Goal: Task Accomplishment & Management: Manage account settings

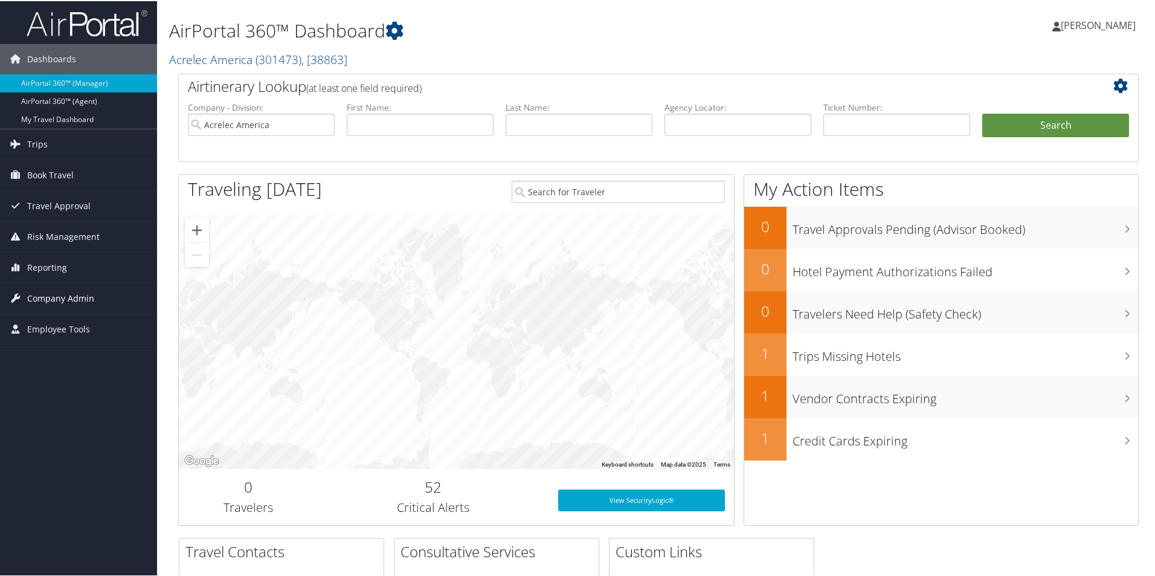
click at [54, 296] on span "Company Admin" at bounding box center [60, 297] width 67 height 30
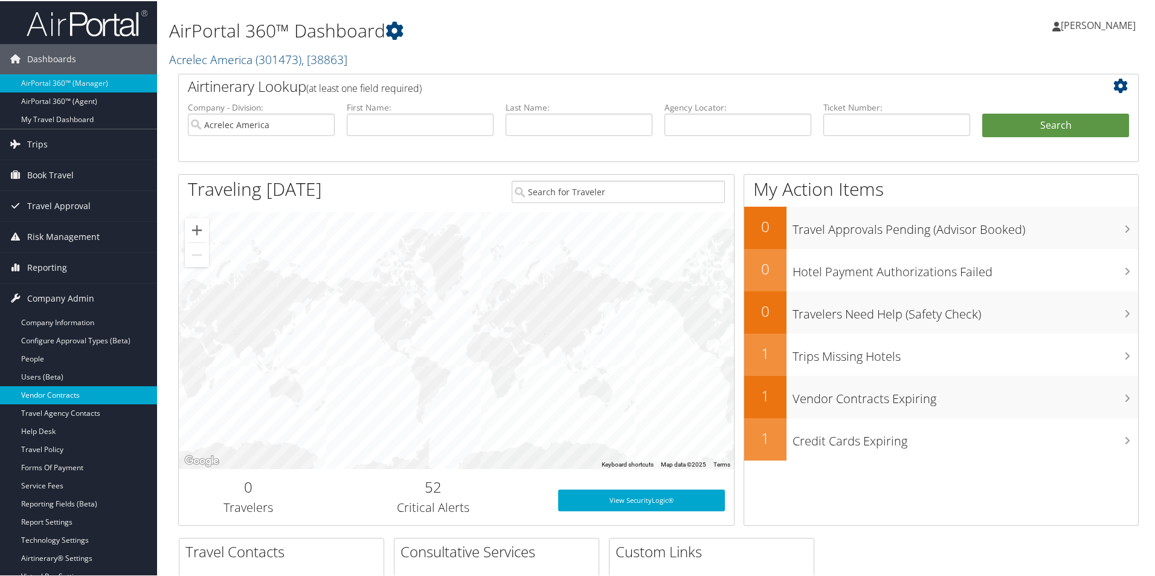
click at [61, 388] on link "Vendor Contracts" at bounding box center [78, 394] width 157 height 18
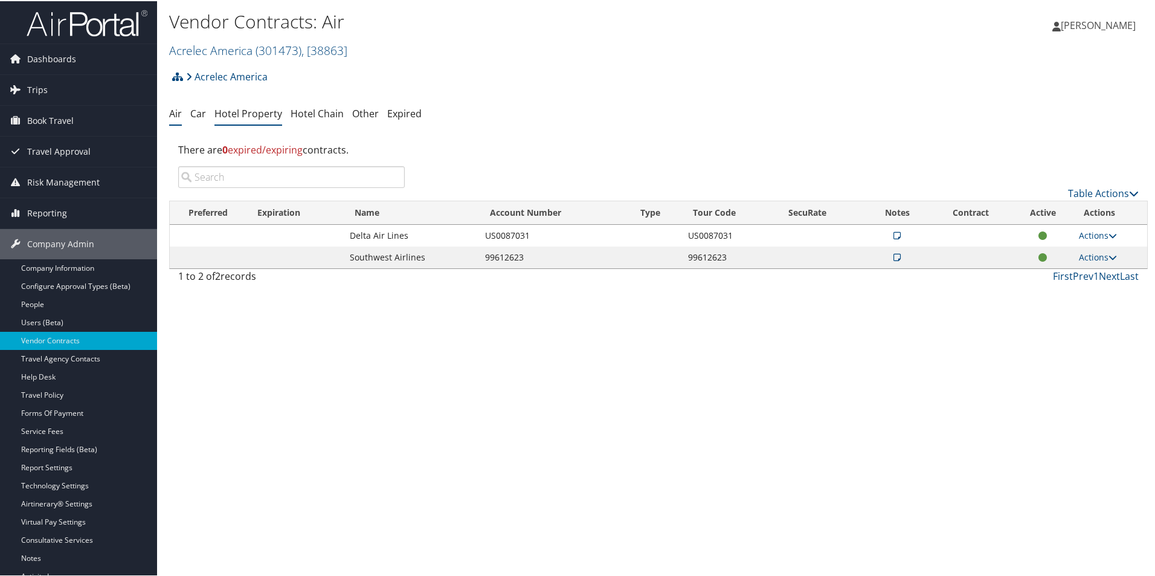
click at [241, 112] on link "Hotel Property" at bounding box center [248, 112] width 68 height 13
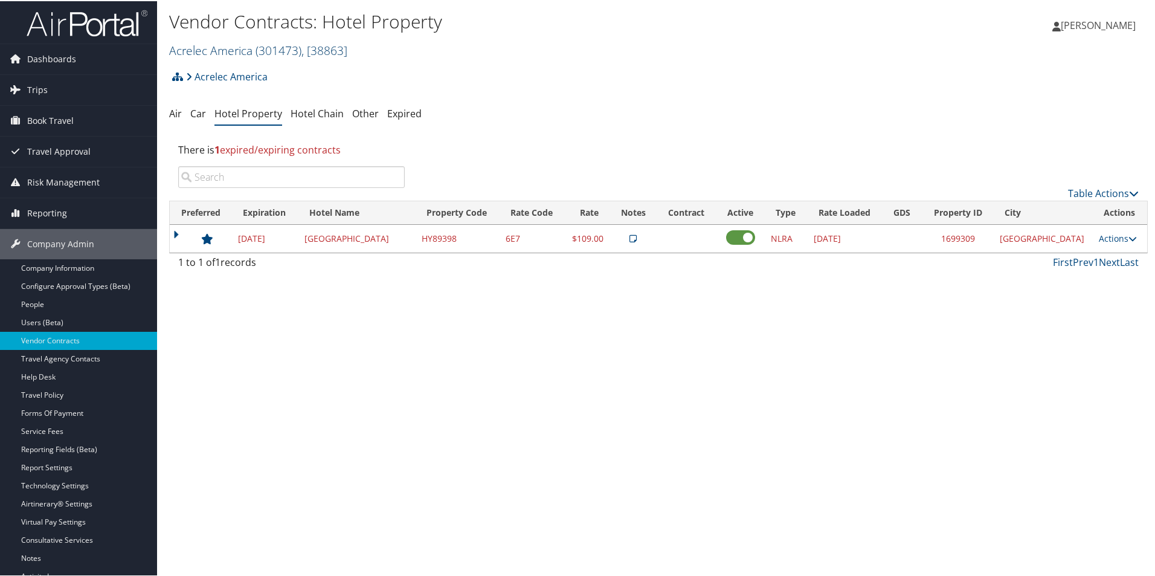
click at [248, 51] on link "Acrelec America ( 301473 ) , [ 38863 ]" at bounding box center [258, 49] width 178 height 16
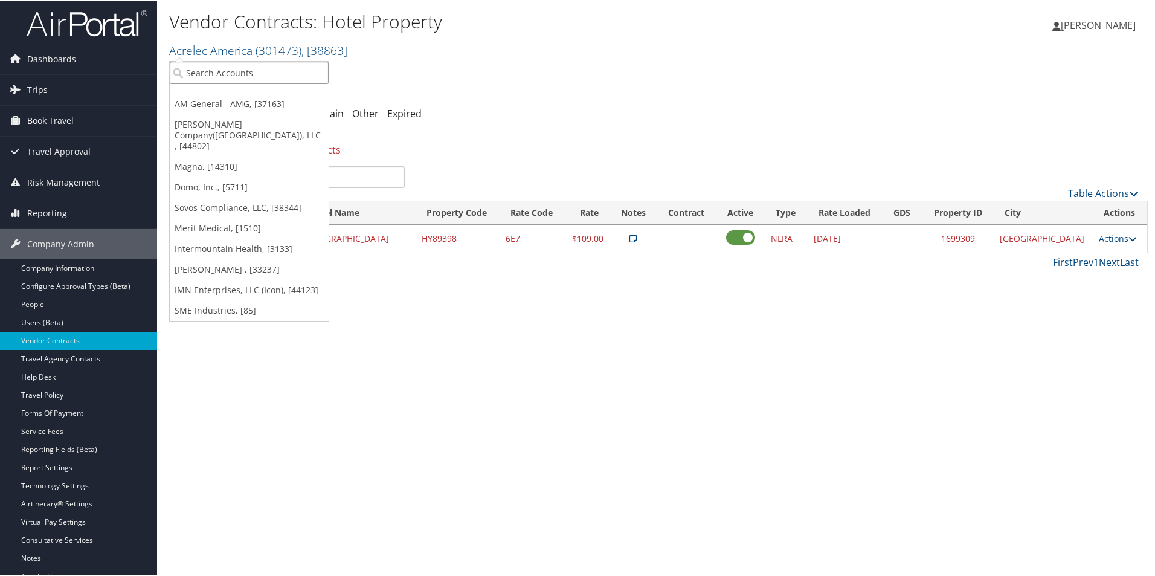
click at [231, 74] on input "search" at bounding box center [249, 71] width 159 height 22
type input "foref"
click at [230, 102] on div "Account" at bounding box center [270, 104] width 215 height 11
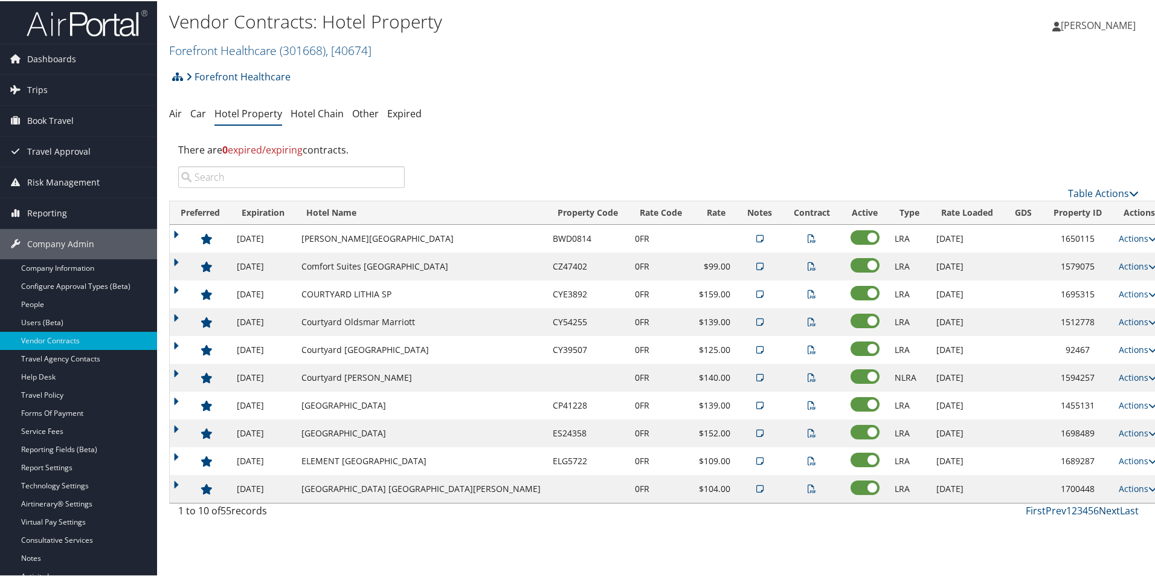
click at [1103, 507] on link "Next" at bounding box center [1109, 509] width 21 height 13
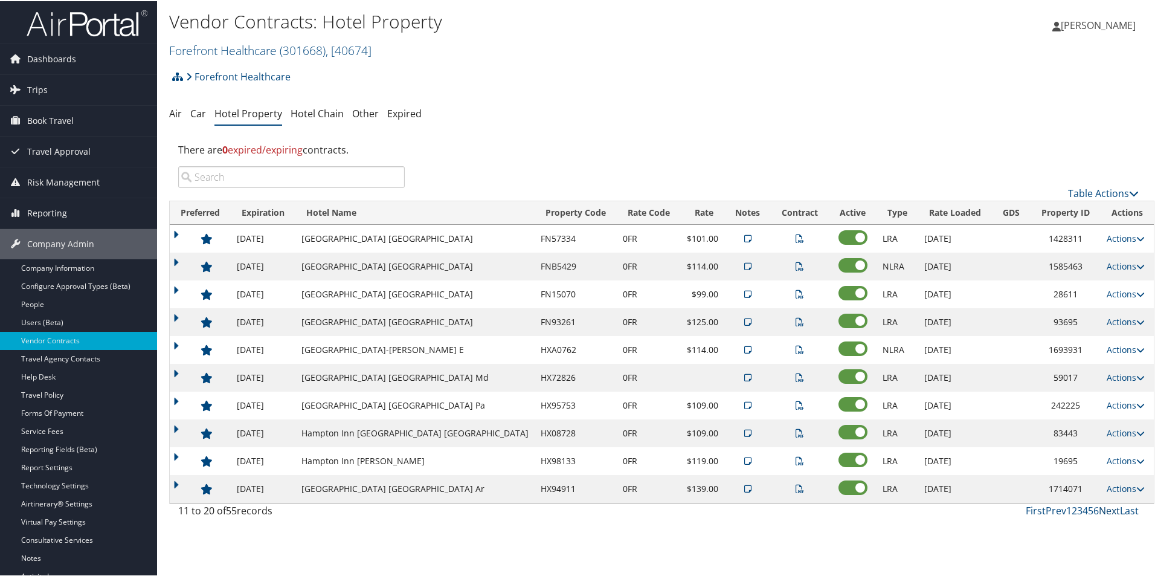
click at [1103, 507] on link "Next" at bounding box center [1109, 509] width 21 height 13
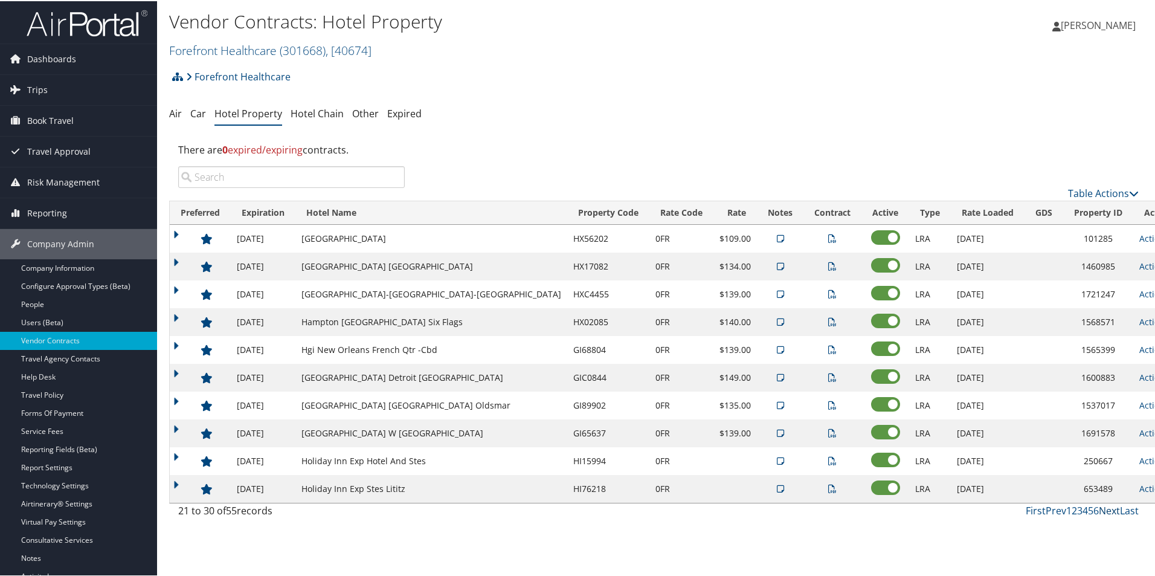
click at [1103, 507] on link "Next" at bounding box center [1109, 509] width 21 height 13
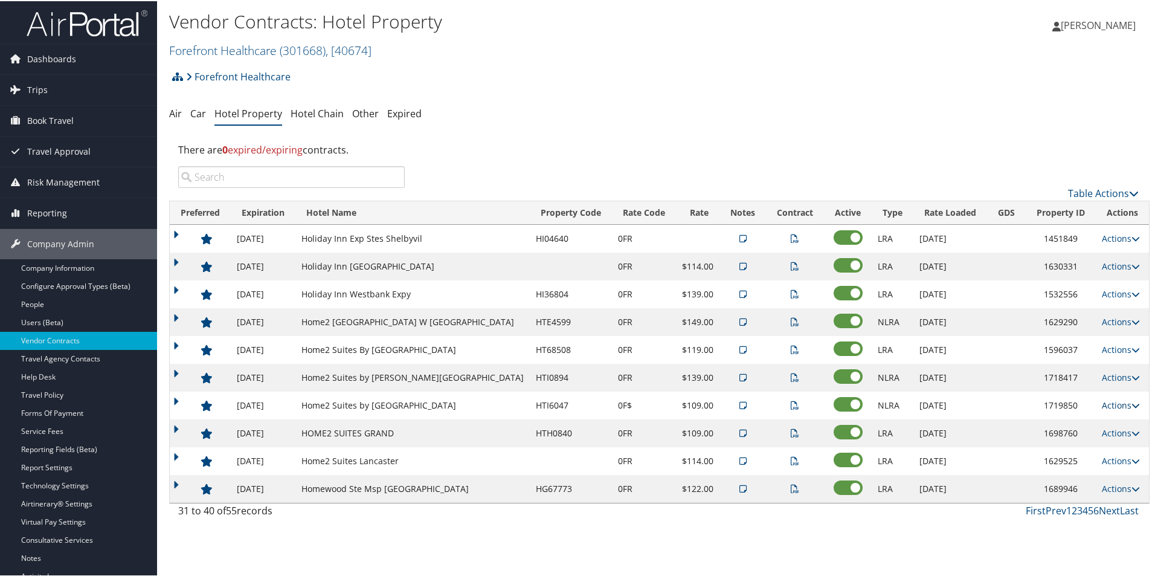
click at [1110, 406] on link "Actions" at bounding box center [1121, 403] width 38 height 11
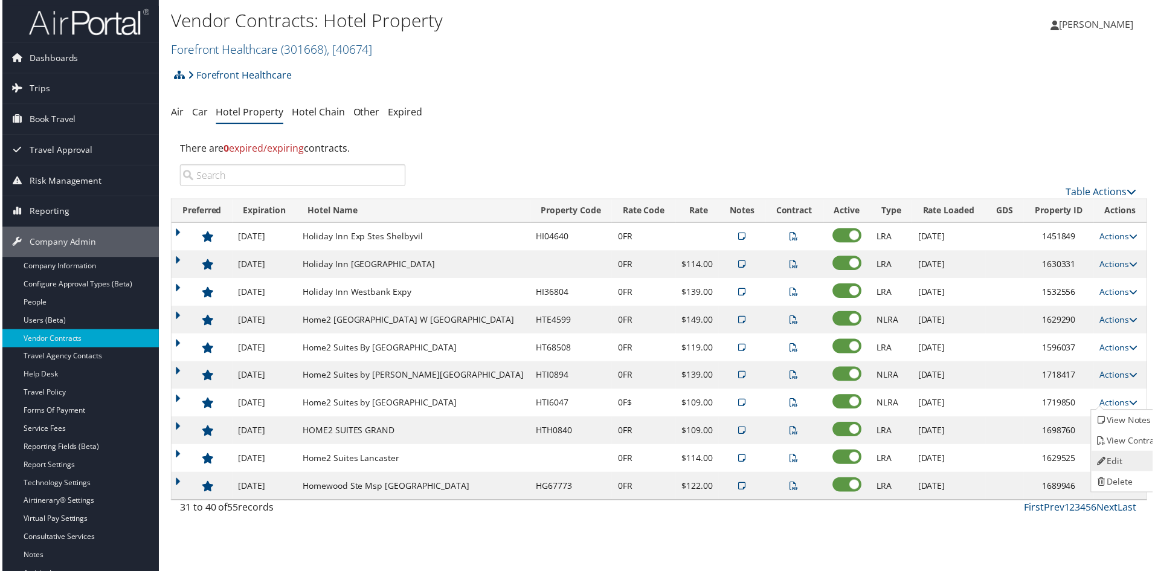
click at [1117, 468] on link "Edit" at bounding box center [1131, 462] width 76 height 21
select select "NLRA"
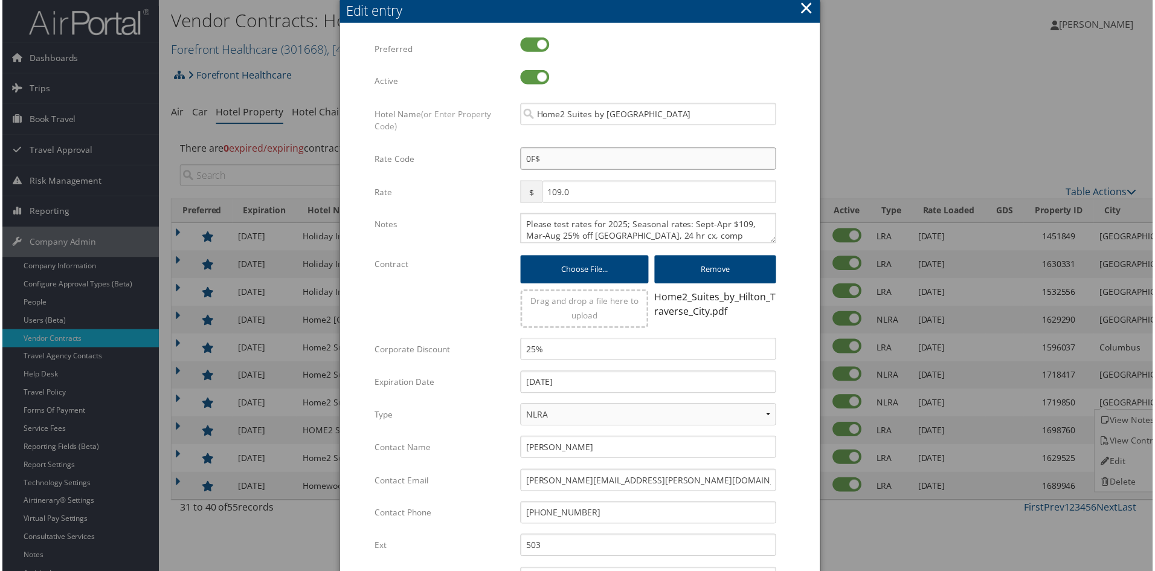
click at [538, 158] on input "0F$" at bounding box center [648, 159] width 257 height 22
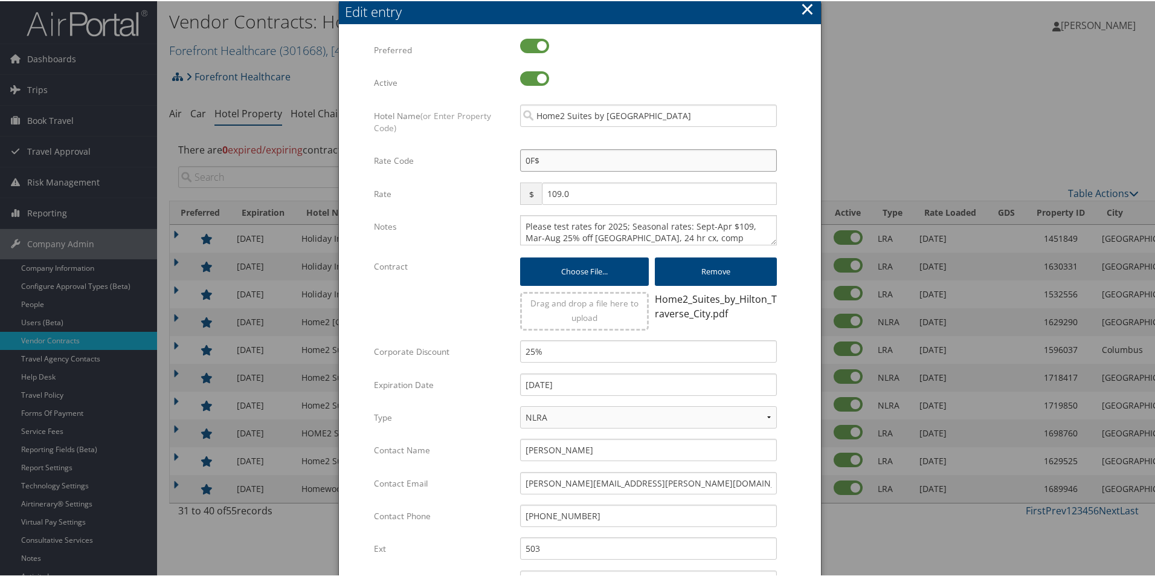
type input "0F"
checkbox input "true"
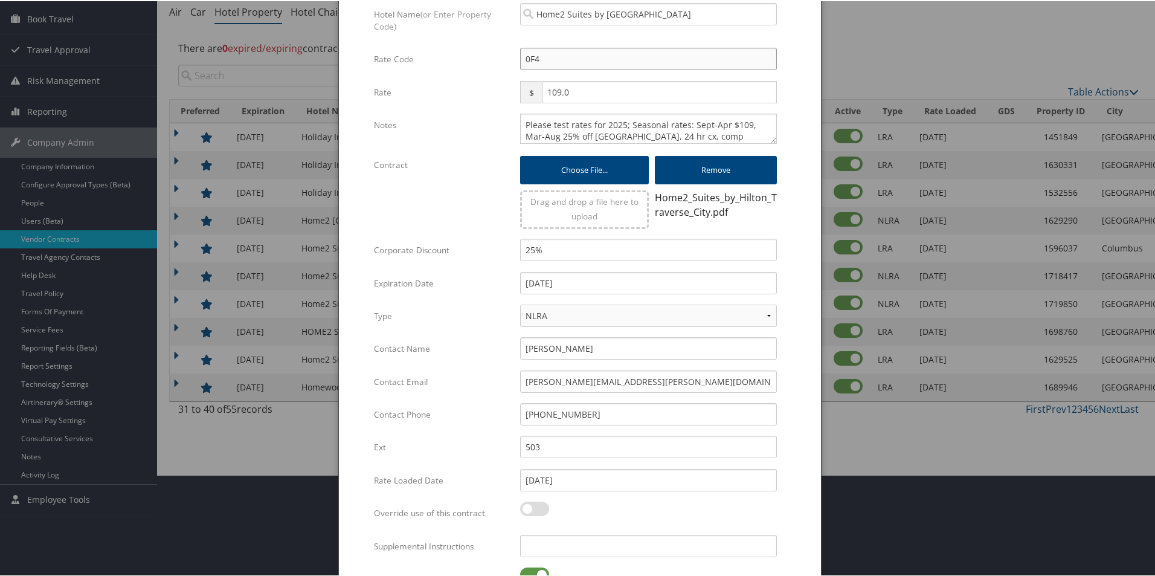
scroll to position [166, 0]
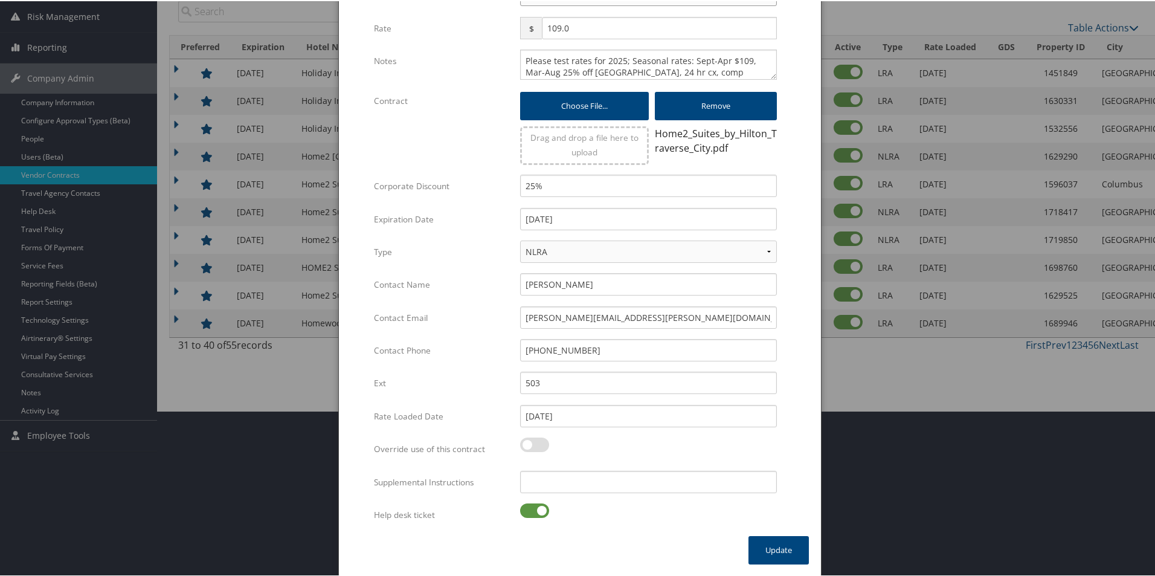
type input "0F4"
click at [530, 506] on label at bounding box center [534, 509] width 29 height 14
click at [530, 507] on input "checkbox" at bounding box center [530, 511] width 8 height 8
checkbox input "false"
click at [774, 541] on button "Update" at bounding box center [778, 549] width 60 height 28
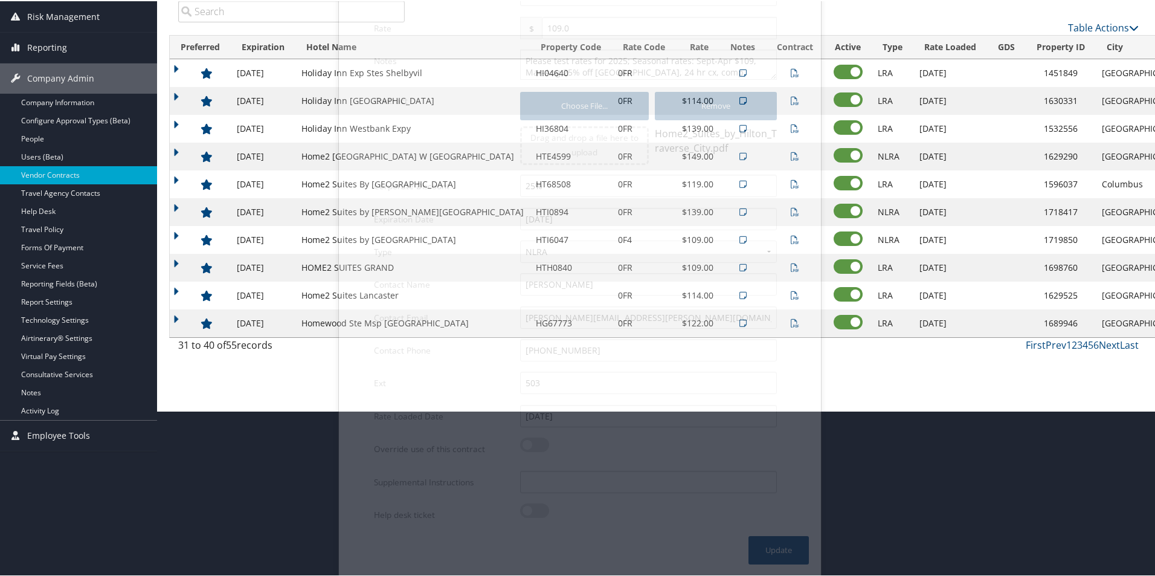
scroll to position [40, 0]
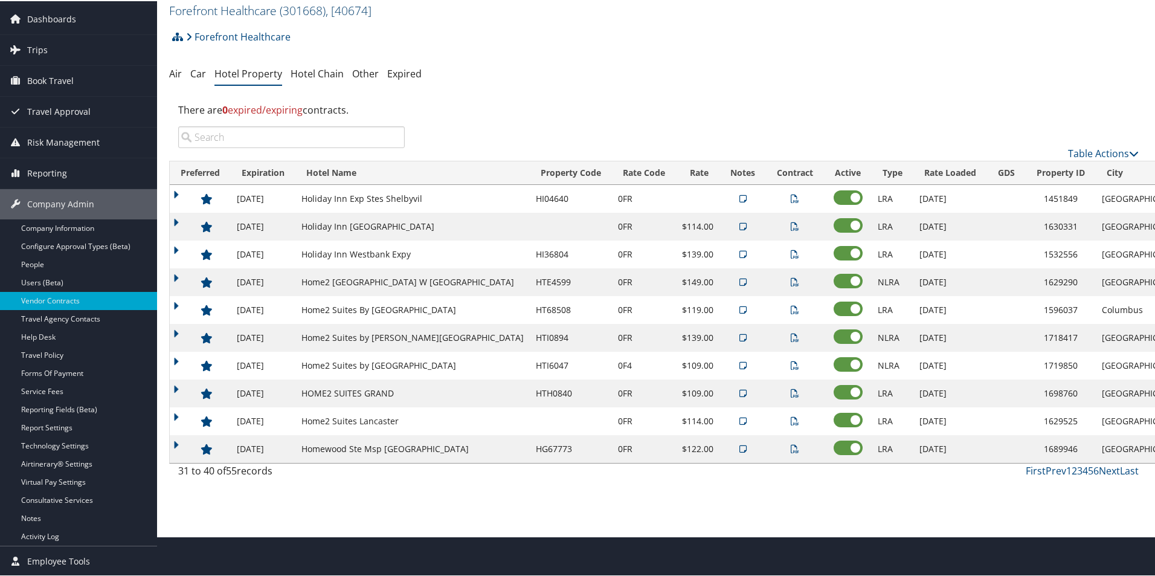
click at [230, 10] on link "Forefront Healthcare ( 301668 ) , [ 40674 ]" at bounding box center [270, 9] width 202 height 16
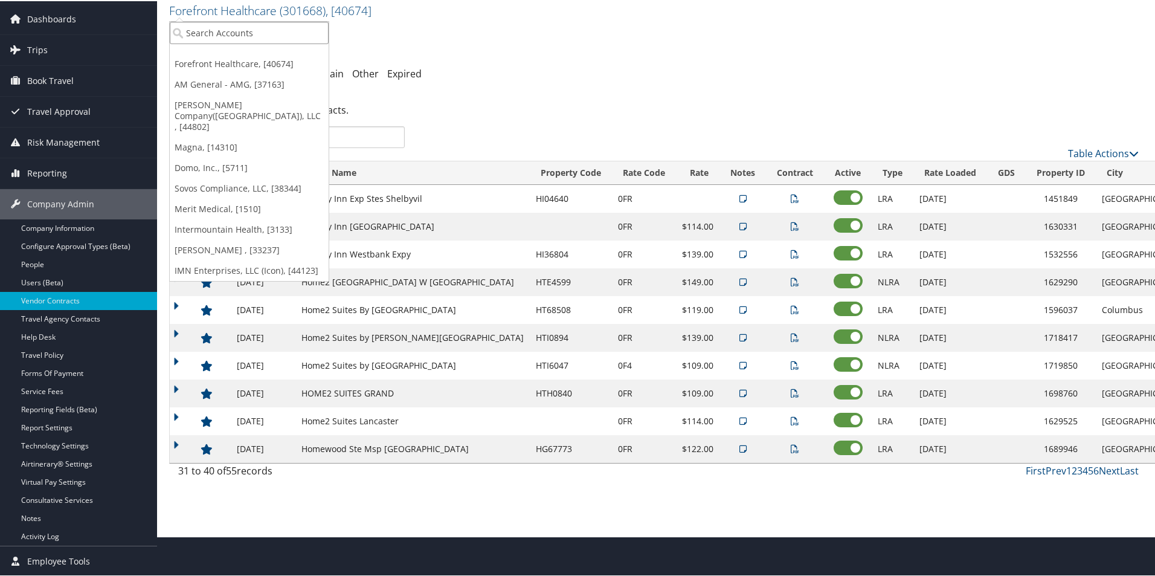
click at [210, 28] on input "search" at bounding box center [249, 32] width 159 height 22
type input "acre"
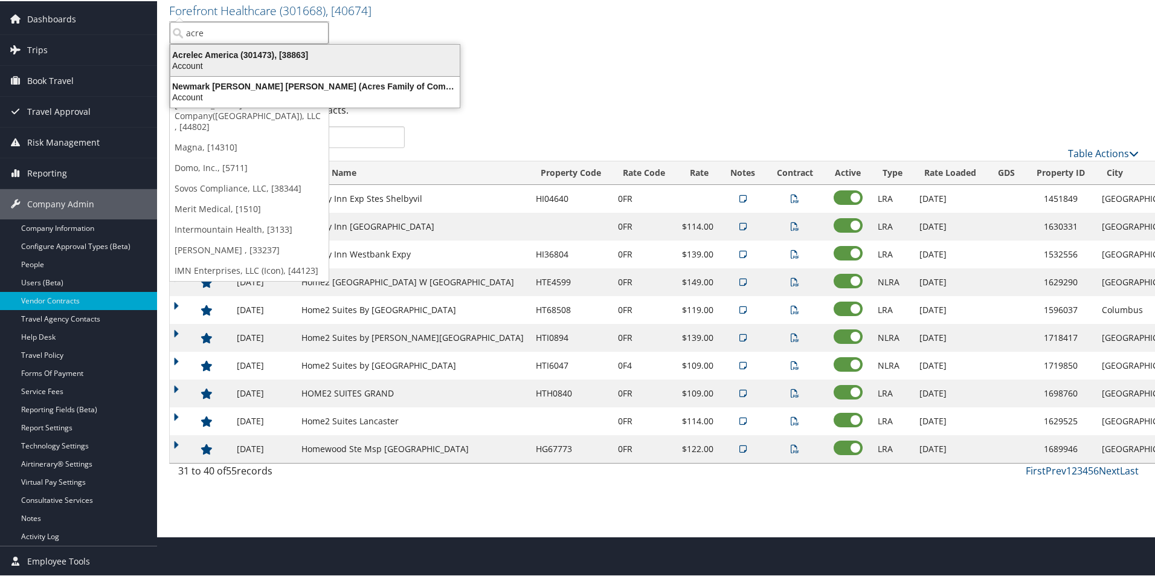
click at [236, 63] on div "Account" at bounding box center [315, 64] width 304 height 11
